Goal: Information Seeking & Learning: Find specific fact

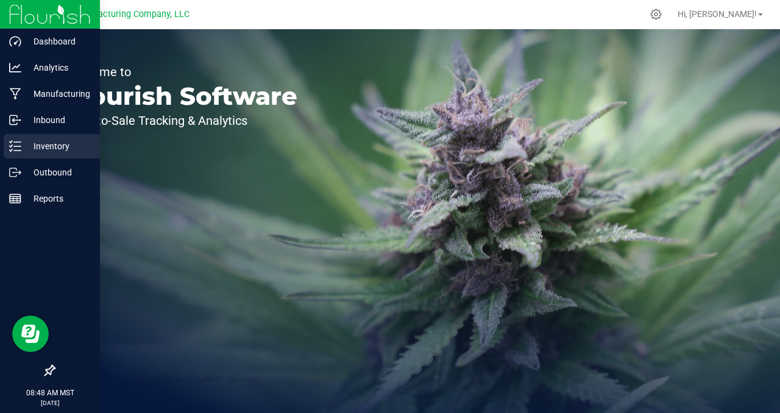
click at [52, 148] on p "Inventory" at bounding box center [57, 146] width 73 height 15
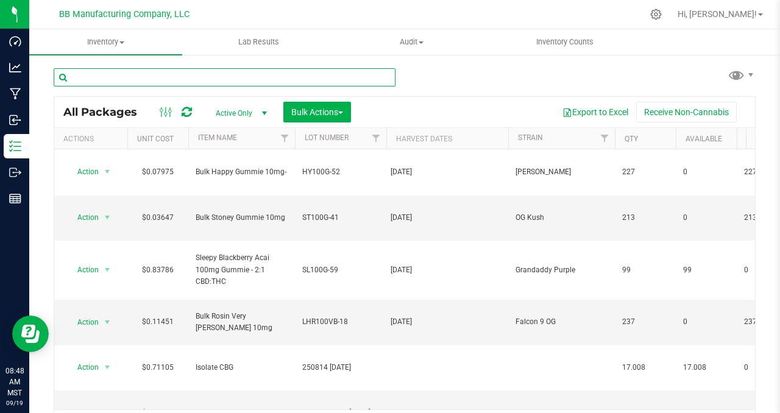
click at [119, 76] on input "text" at bounding box center [225, 77] width 342 height 18
paste input "ST100G-41"
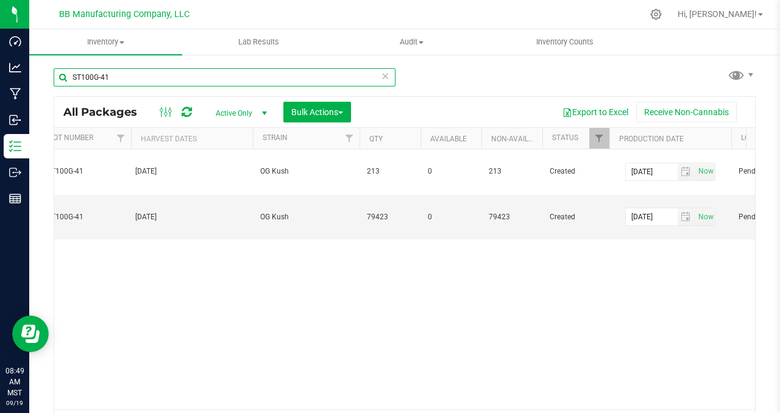
scroll to position [0, 365]
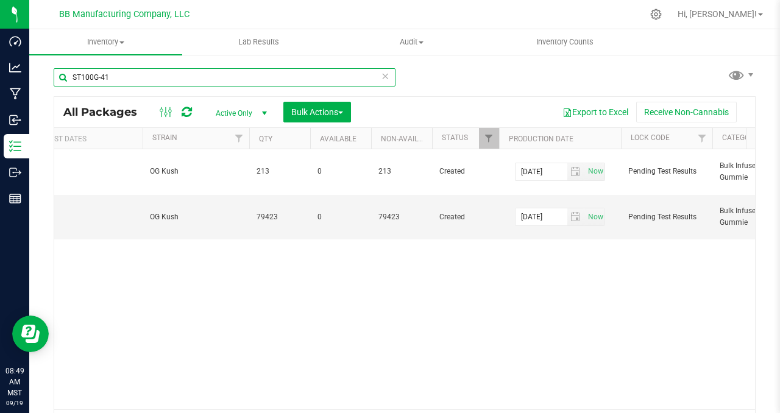
click at [89, 76] on input "ST100G-41" at bounding box center [225, 77] width 342 height 18
click at [90, 76] on input "ST100G-41" at bounding box center [225, 77] width 342 height 18
paste input "L100G-58"
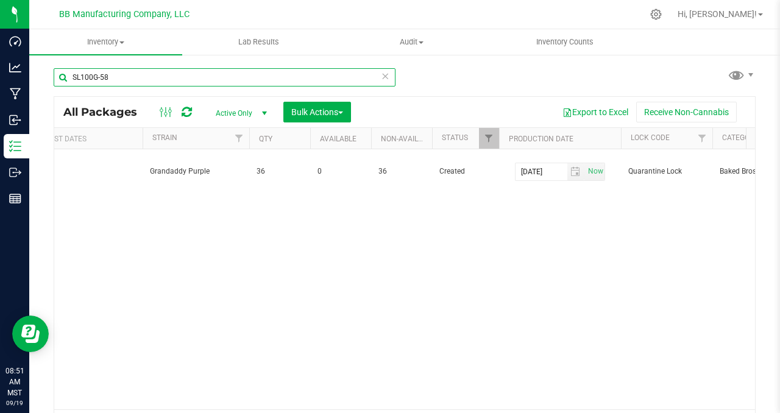
click at [83, 71] on input "SL100G-58" at bounding box center [225, 77] width 342 height 18
paste input "AZBKBMG-20250729-096"
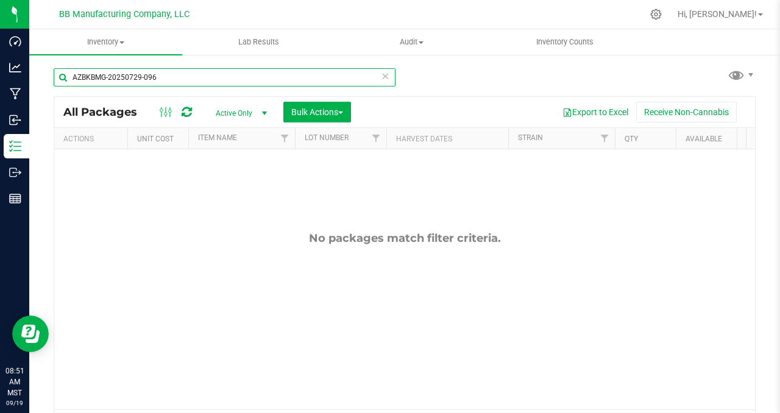
type input "AZBKBMG-20250729-096"
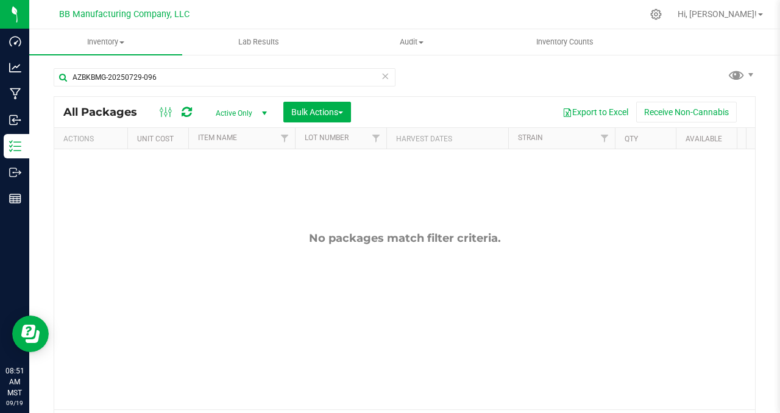
click at [266, 109] on span "select" at bounding box center [264, 113] width 10 height 10
click at [230, 188] on li "All" at bounding box center [238, 187] width 66 height 18
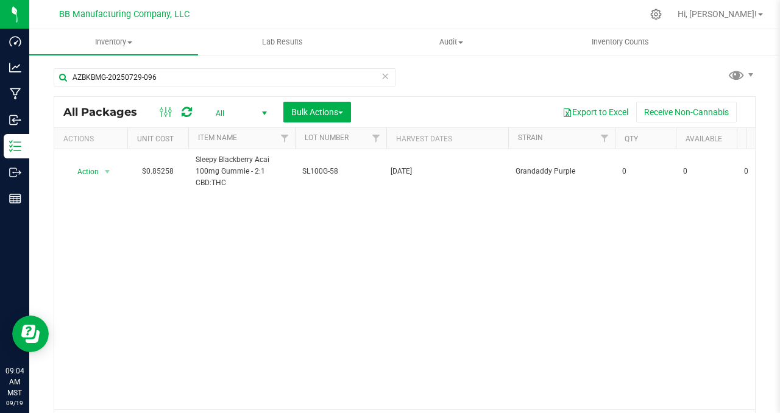
click at [306, 265] on div "Action Action Adjust qty Edit attributes Global inventory Locate package Packag…" at bounding box center [404, 279] width 700 height 260
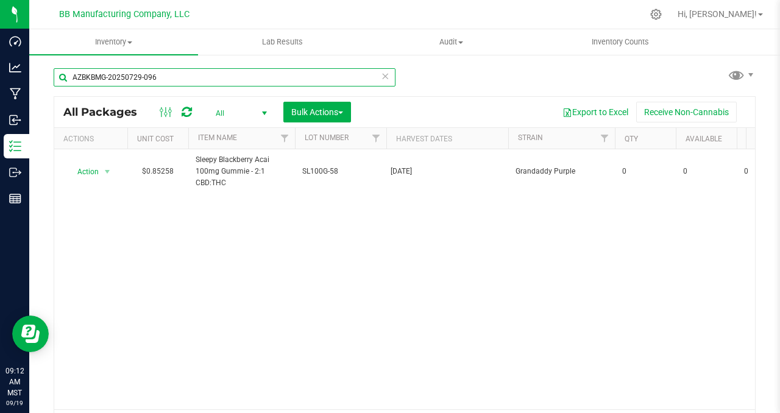
click at [105, 79] on input "AZBKBMG-20250729-096" at bounding box center [225, 77] width 342 height 18
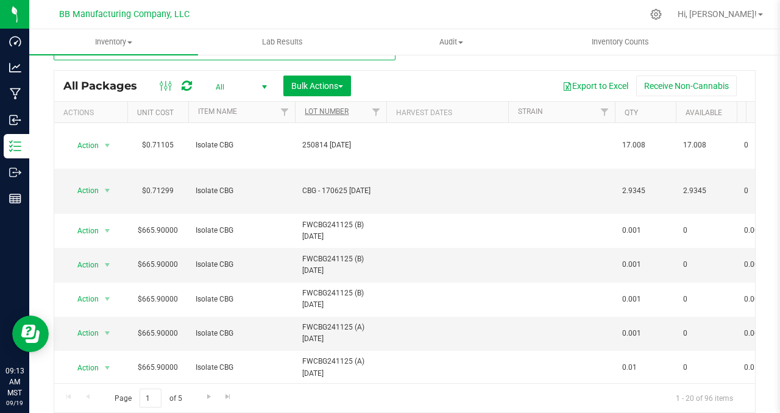
type input "isolate cbg"
click at [329, 111] on link "Lot Number" at bounding box center [327, 111] width 44 height 9
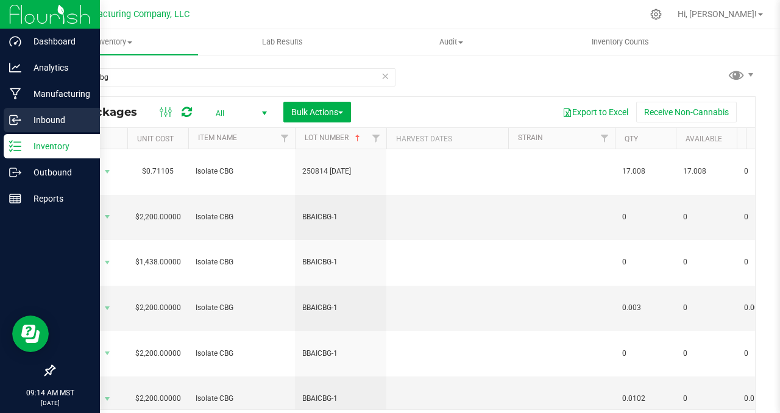
click at [55, 115] on p "Inbound" at bounding box center [57, 120] width 73 height 15
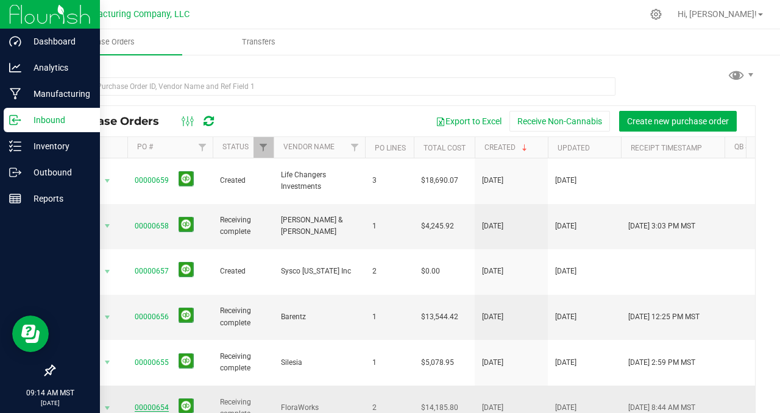
click at [154, 403] on link "00000654" at bounding box center [152, 407] width 34 height 9
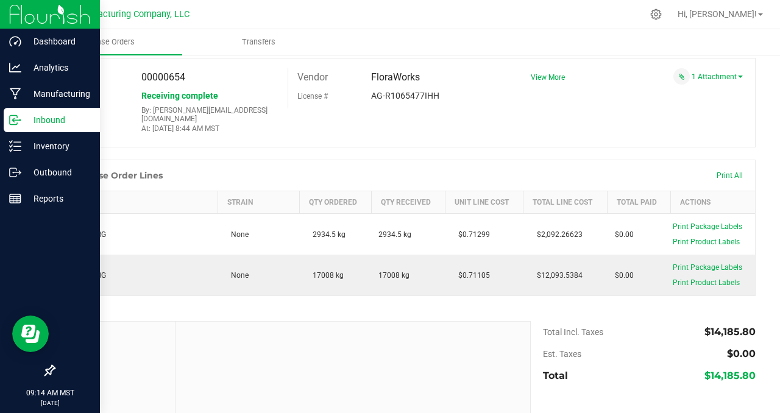
scroll to position [65, 0]
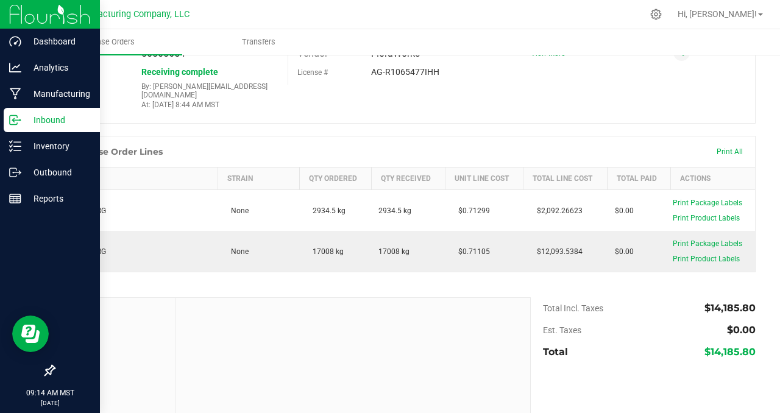
click at [525, 83] on div "PO 00000654 Status Receiving complete By: [PERSON_NAME][EMAIL_ADDRESS][DOMAIN_N…" at bounding box center [405, 79] width 702 height 90
click at [45, 102] on div "Back to Purchase Orders Sync to QuickBooks Export PDF Close PO Edit PO 00000654…" at bounding box center [404, 231] width 750 height 485
click at [54, 150] on p "Inventory" at bounding box center [57, 146] width 73 height 15
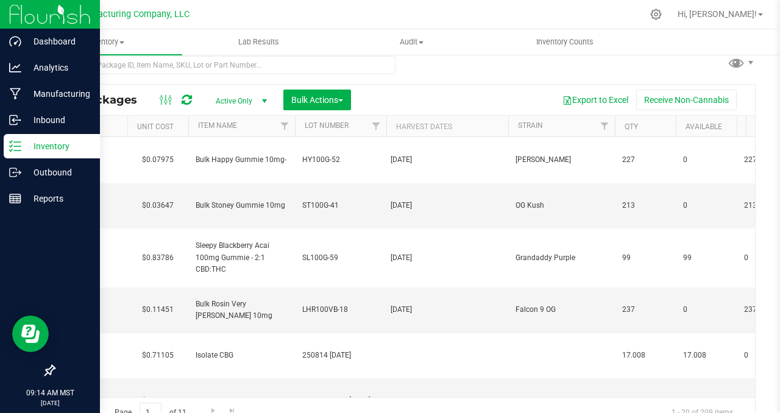
type input "[DATE]"
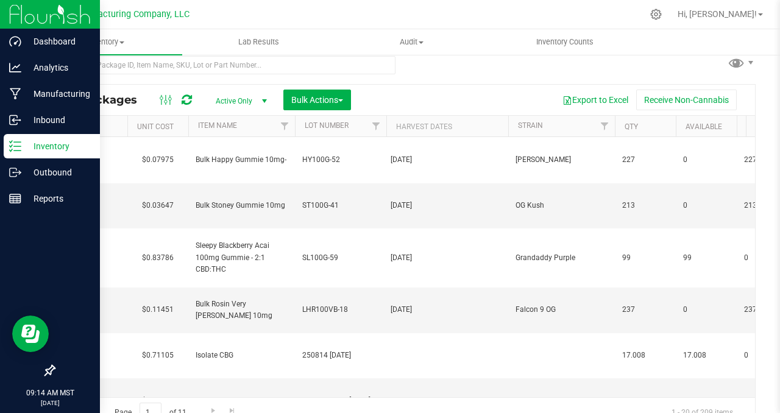
type input "[DATE]"
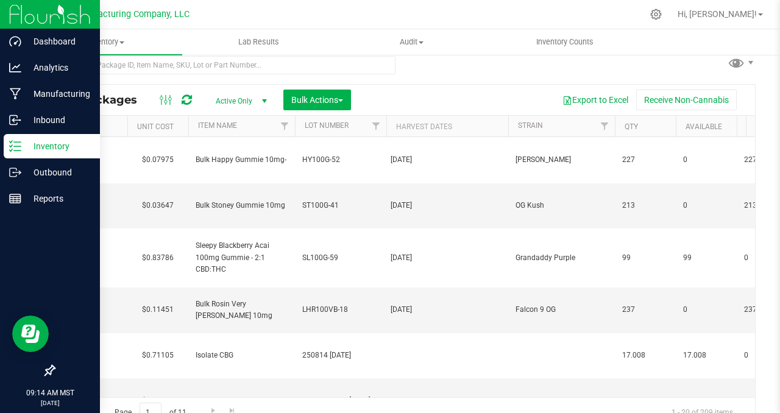
type input "[DATE]"
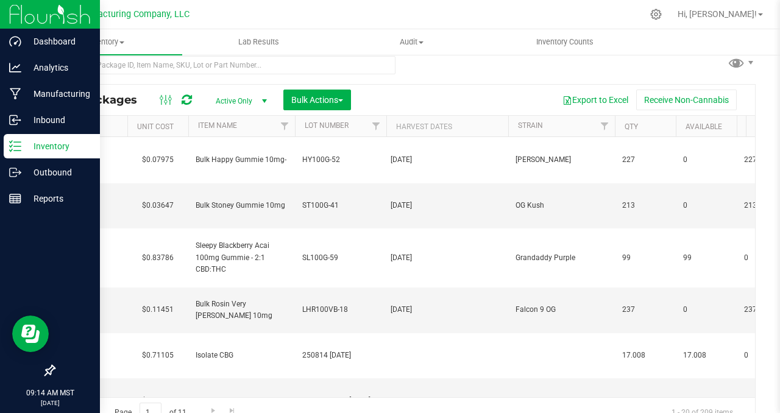
type input "[DATE]"
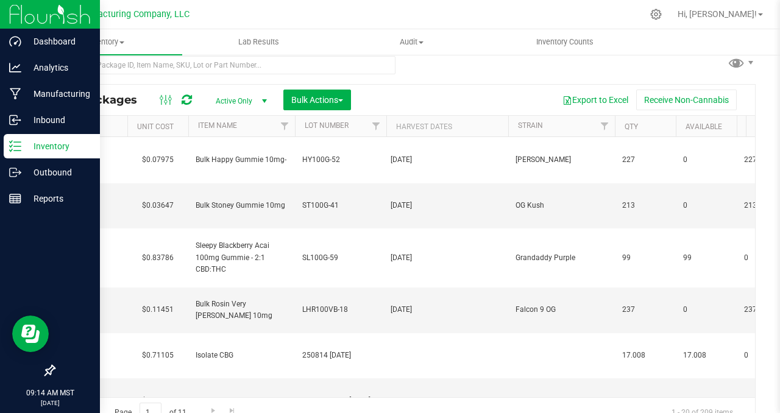
type input "[DATE]"
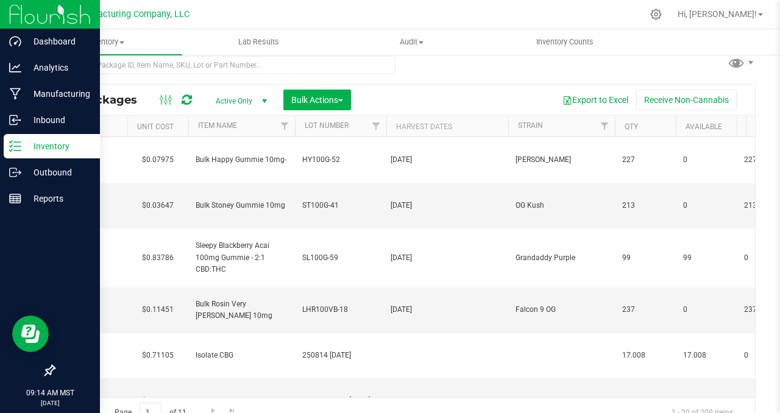
type input "[DATE]"
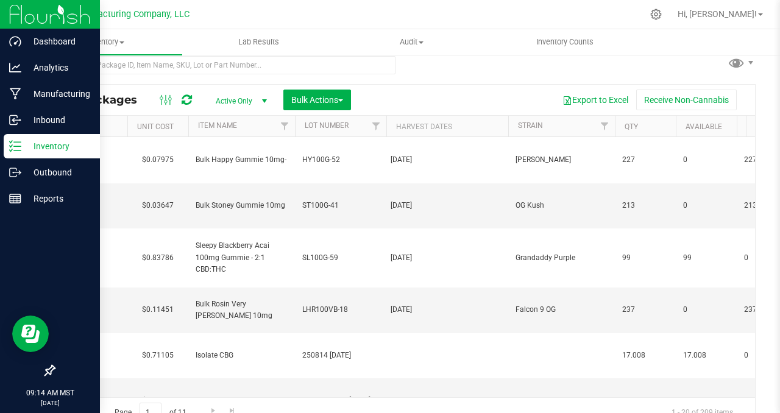
type input "[DATE]"
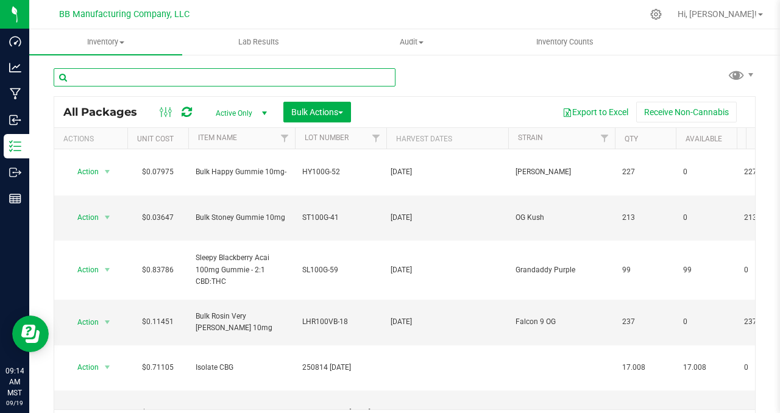
click at [93, 71] on input "text" at bounding box center [225, 77] width 342 height 18
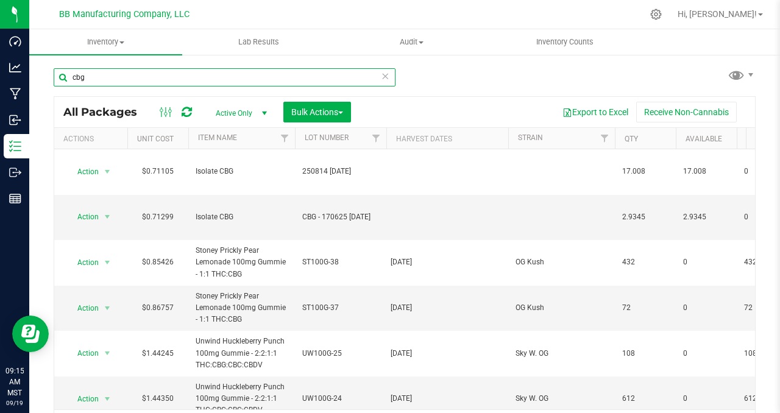
type input "cbg"
